Goal: Manage account settings

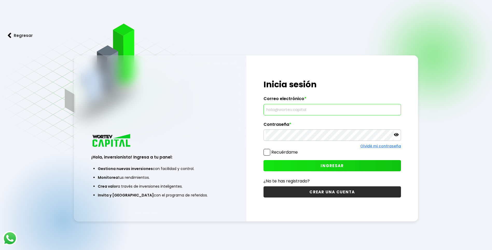
click at [303, 111] on input "text" at bounding box center [332, 109] width 133 height 11
type input "d"
type input "[EMAIL_ADDRESS][DOMAIN_NAME]"
click at [337, 164] on span "INGRESAR" at bounding box center [332, 165] width 23 height 5
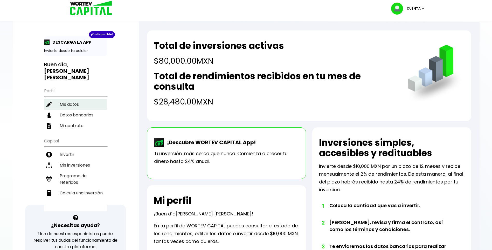
click at [71, 99] on li "Mis datos" at bounding box center [75, 104] width 63 height 11
select select "Mujer"
select select "Licenciatura"
select select "DF"
select select "BBVA Bancomer"
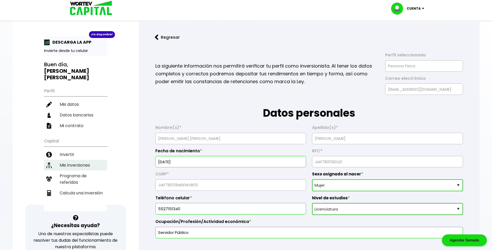
click at [69, 160] on li "Mis inversiones" at bounding box center [75, 165] width 63 height 11
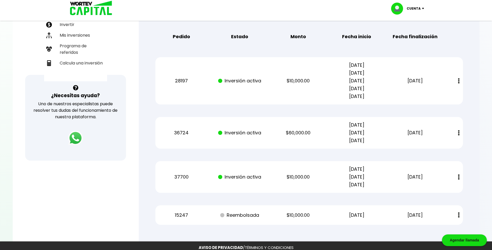
scroll to position [161, 0]
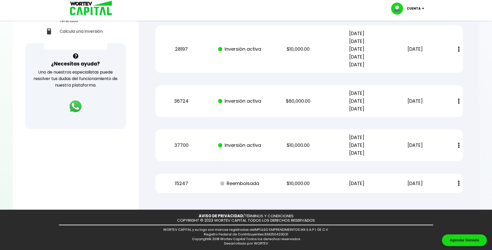
click at [459, 185] on img at bounding box center [459, 182] width 2 height 5
click at [460, 145] on img at bounding box center [459, 145] width 2 height 5
click at [422, 10] on div "Cuenta" at bounding box center [409, 9] width 37 height 12
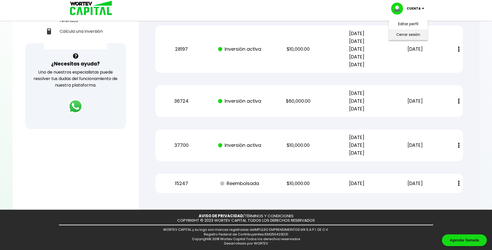
click at [414, 35] on li "Cerrar sesión" at bounding box center [409, 34] width 42 height 11
